Goal: Task Accomplishment & Management: Use online tool/utility

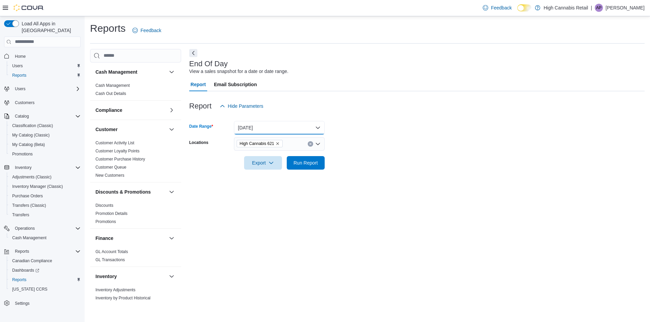
click at [264, 132] on button "[DATE]" at bounding box center [279, 128] width 91 height 14
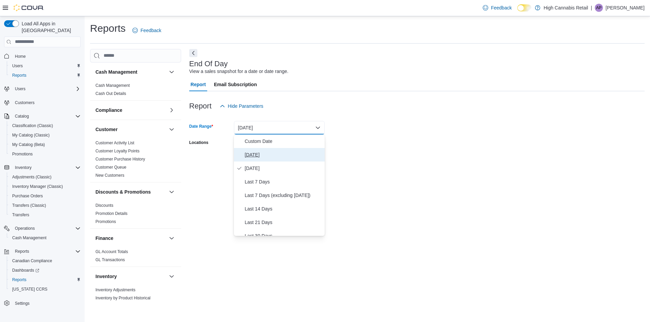
click at [251, 153] on span "[DATE]" at bounding box center [283, 155] width 77 height 8
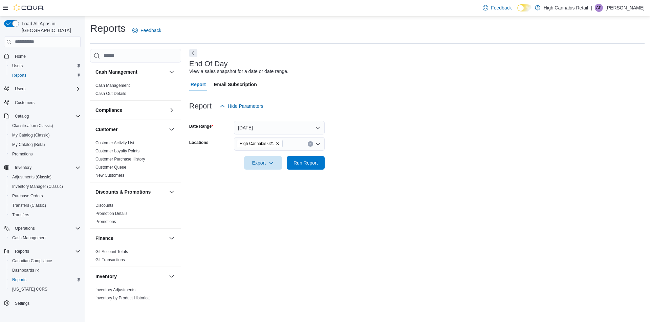
click at [328, 142] on form "Date Range [DATE] Locations High Cannabis 621 Export Run Report" at bounding box center [416, 141] width 455 height 57
click at [310, 146] on button "Clear input" at bounding box center [310, 143] width 5 height 5
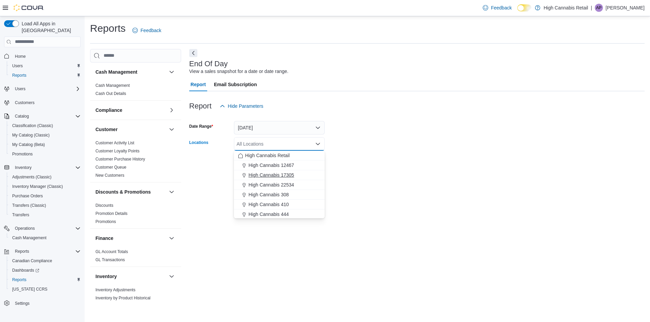
click at [288, 176] on span "High Cannabis 17305" at bounding box center [271, 175] width 46 height 7
click at [332, 160] on form "Date Range [DATE] Locations High Cannabis 17305 Combo box. Selected. High Canna…" at bounding box center [416, 141] width 455 height 57
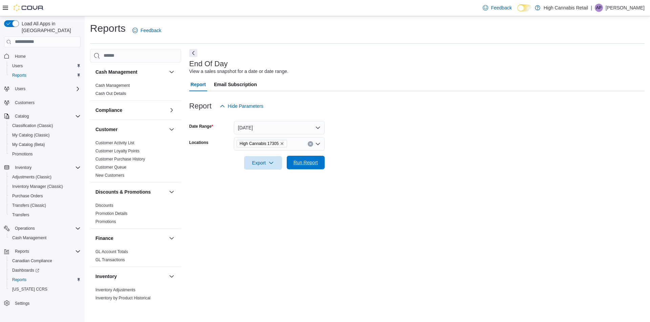
click at [310, 159] on span "Run Report" at bounding box center [306, 163] width 30 height 14
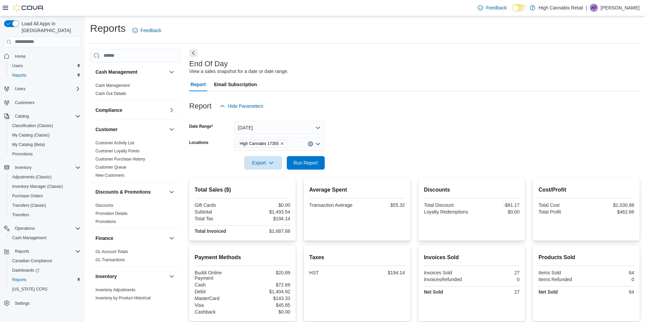
click at [311, 145] on icon "Clear input" at bounding box center [310, 144] width 3 height 3
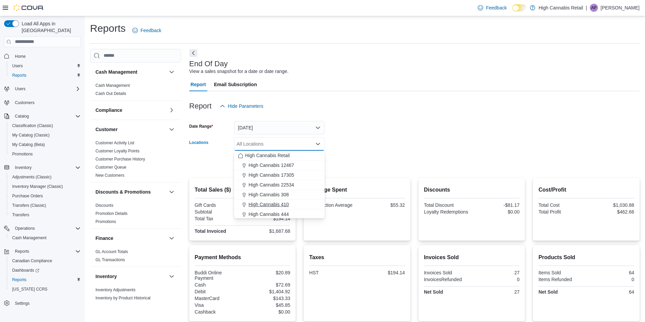
click at [284, 206] on span "High Cannabis 410" at bounding box center [268, 204] width 40 height 7
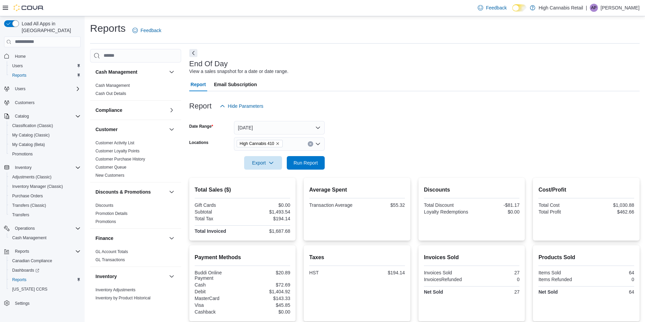
click at [342, 154] on div at bounding box center [414, 153] width 450 height 5
click at [308, 162] on span "Run Report" at bounding box center [305, 162] width 24 height 7
click at [309, 145] on icon "Clear input" at bounding box center [310, 144] width 3 height 3
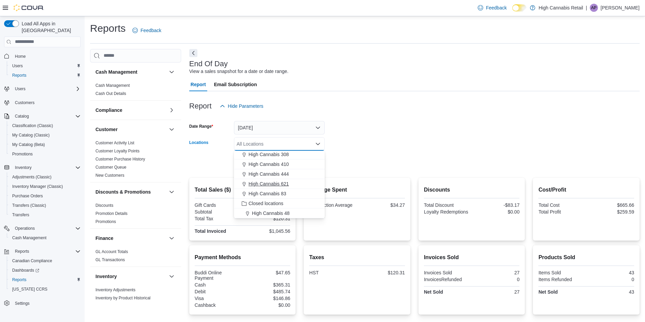
click at [285, 184] on span "High Cannabis 621" at bounding box center [268, 184] width 40 height 7
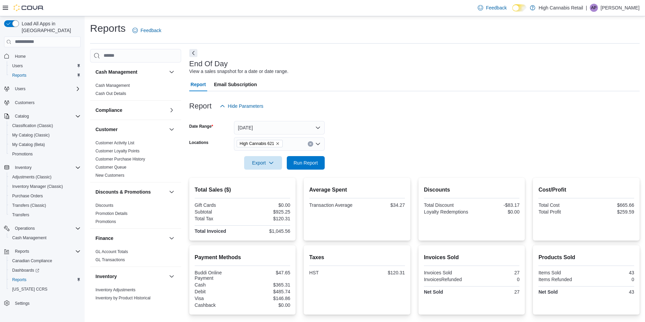
click at [342, 153] on div at bounding box center [414, 153] width 450 height 5
click at [306, 160] on span "Run Report" at bounding box center [305, 162] width 24 height 7
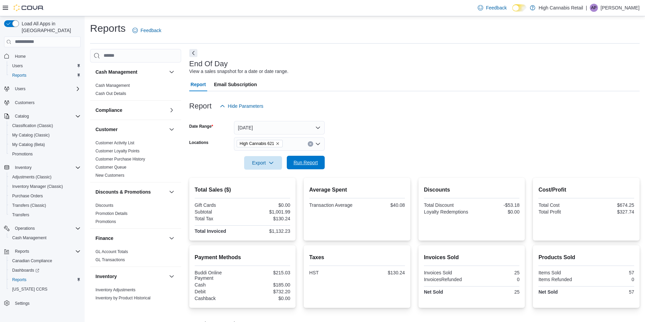
click at [311, 162] on span "Run Report" at bounding box center [305, 162] width 24 height 7
click at [309, 143] on icon "Clear input" at bounding box center [310, 144] width 3 height 3
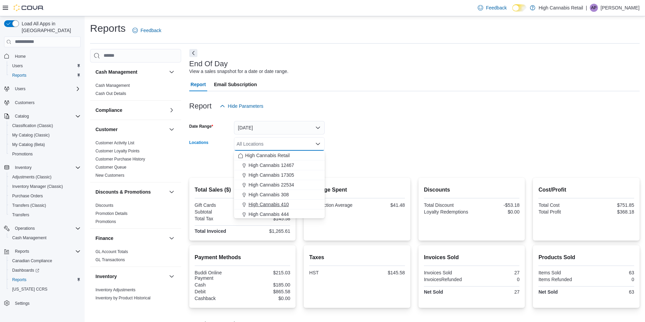
click at [283, 203] on span "High Cannabis 410" at bounding box center [268, 204] width 40 height 7
click at [342, 147] on form "Date Range [DATE] Locations High Cannabis 410 Combo box. Selected. High Cannabi…" at bounding box center [414, 141] width 450 height 57
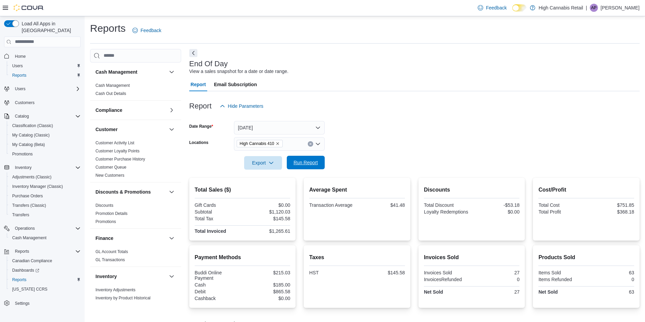
click at [301, 165] on span "Run Report" at bounding box center [305, 162] width 24 height 7
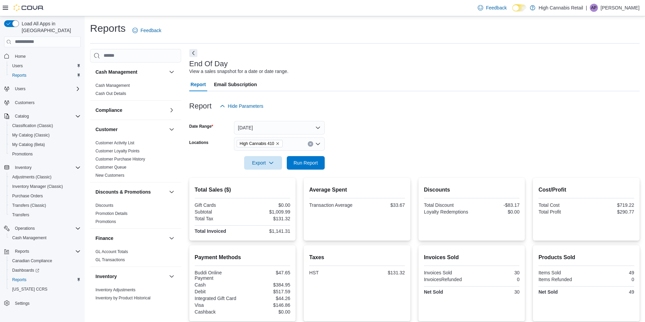
click at [310, 146] on button "Clear input" at bounding box center [310, 143] width 5 height 5
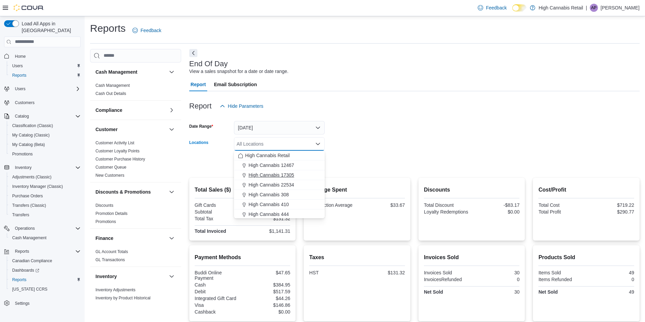
click at [289, 175] on span "High Cannabis 17305" at bounding box center [271, 175] width 46 height 7
click at [338, 160] on form "Date Range [DATE] Locations High Cannabis 17305 Combo box. Selected. High Canna…" at bounding box center [414, 141] width 450 height 57
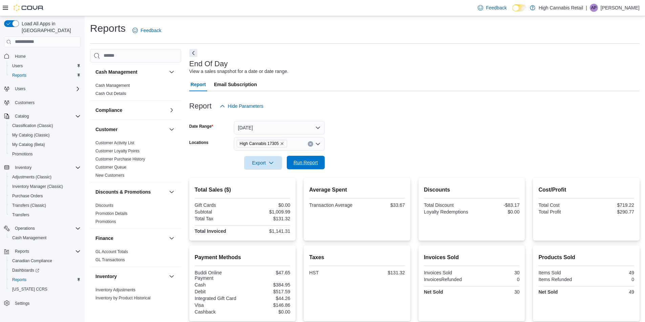
click at [313, 163] on span "Run Report" at bounding box center [305, 162] width 24 height 7
click at [311, 162] on span "Run Report" at bounding box center [305, 162] width 24 height 7
click at [308, 145] on button "Clear input" at bounding box center [310, 143] width 5 height 5
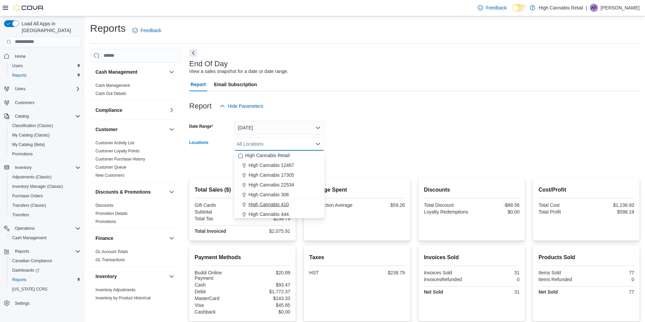
click at [285, 203] on span "High Cannabis 410" at bounding box center [268, 204] width 40 height 7
click at [357, 134] on form "Date Range [DATE] Locations High Cannabis 410 Combo box. Selected. High Cannabi…" at bounding box center [414, 141] width 450 height 57
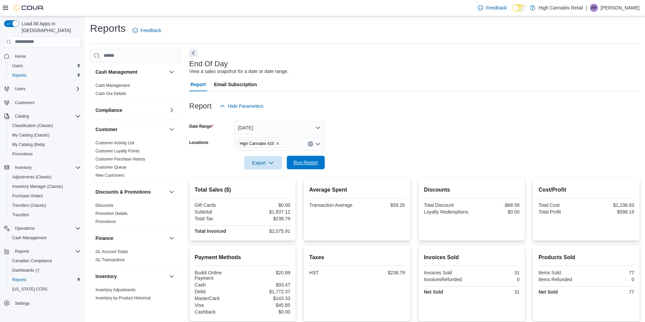
click at [307, 163] on span "Run Report" at bounding box center [305, 162] width 24 height 7
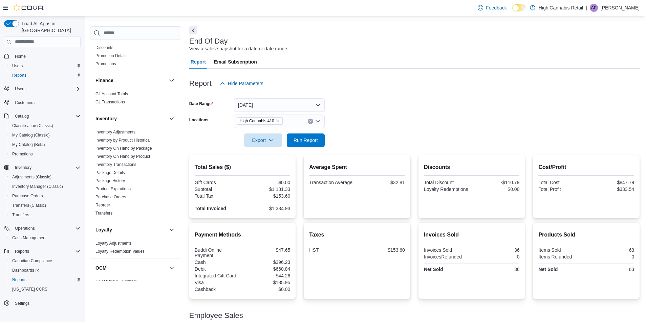
scroll to position [56, 0]
